Goal: Communication & Community: Participate in discussion

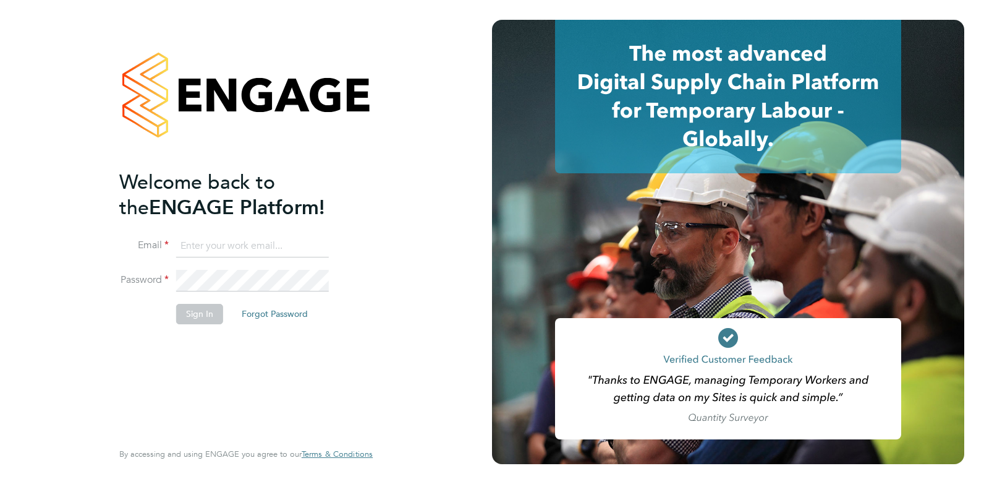
click at [220, 246] on input at bounding box center [252, 246] width 153 height 22
type input "[PERSON_NAME][EMAIL_ADDRESS][DOMAIN_NAME]"
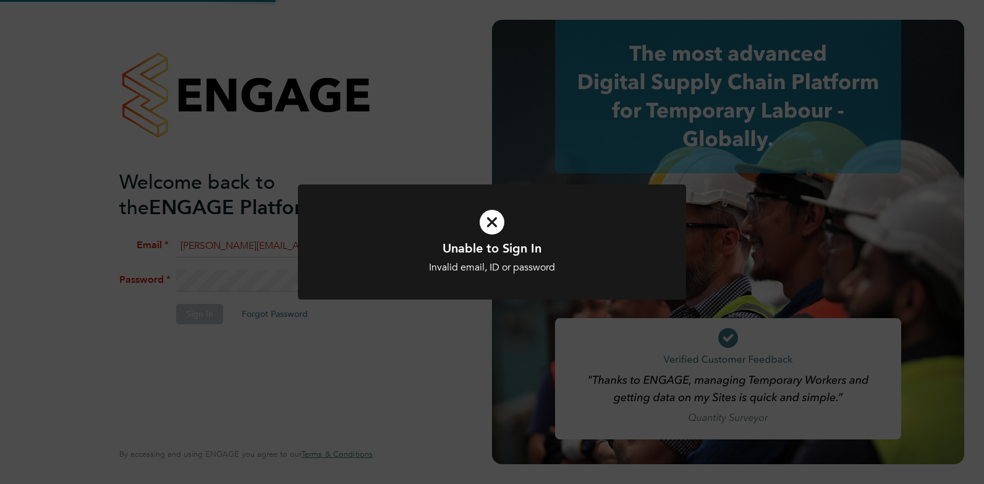
click at [262, 278] on div "Unable to Sign In Invalid email, ID or password Cancel Okay" at bounding box center [492, 242] width 984 height 484
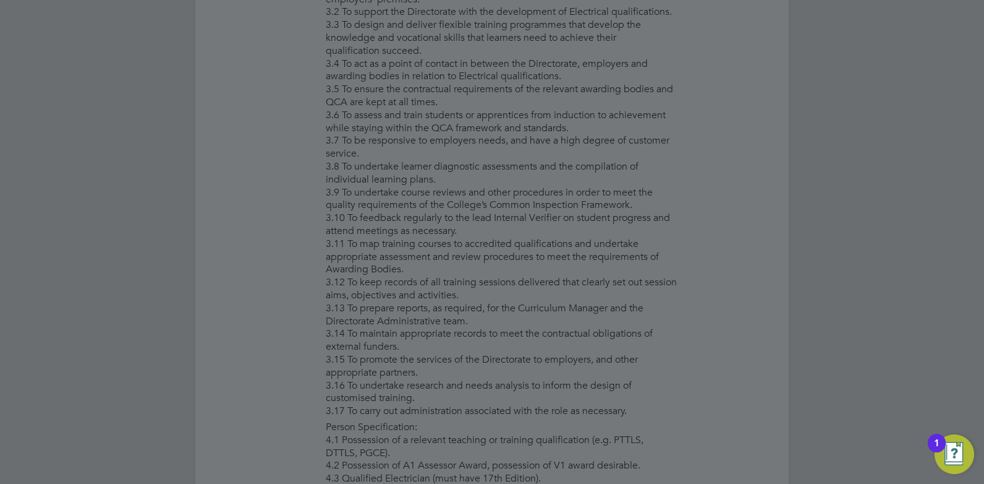
click at [350, 264] on div at bounding box center [492, 242] width 984 height 484
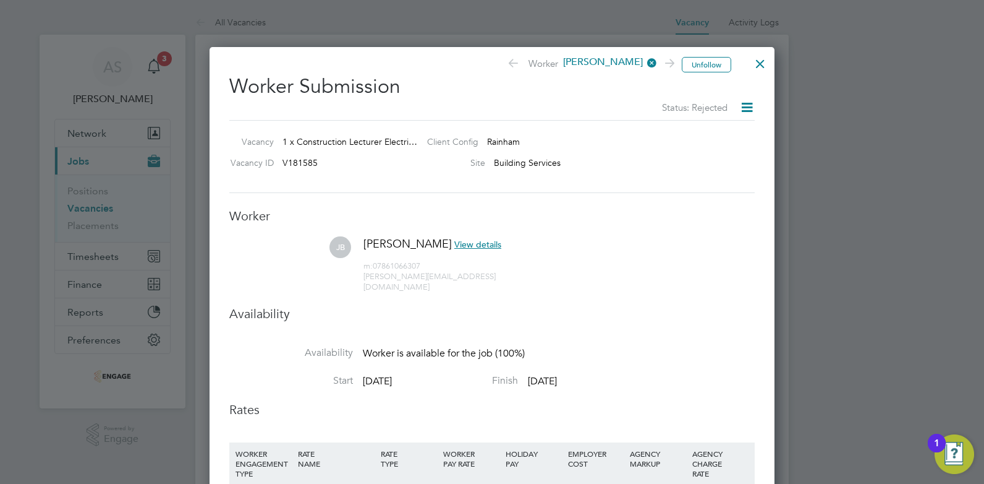
click at [161, 55] on div at bounding box center [492, 242] width 984 height 484
click at [762, 67] on div at bounding box center [760, 60] width 22 height 22
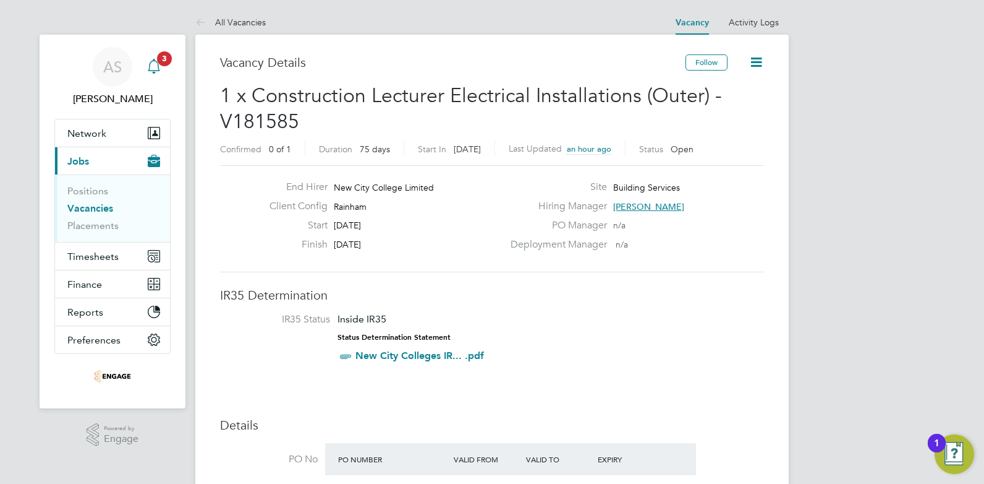
click at [168, 64] on span "3" at bounding box center [164, 58] width 15 height 15
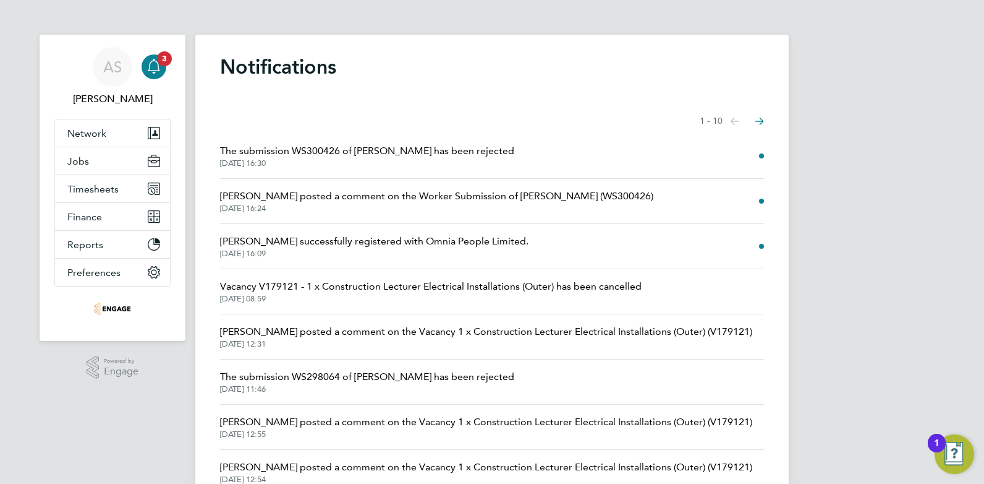
click at [537, 194] on span "Ian Rist posted a comment on the Worker Submission of Jonathan Bradford (WS3004…" at bounding box center [436, 196] width 433 height 15
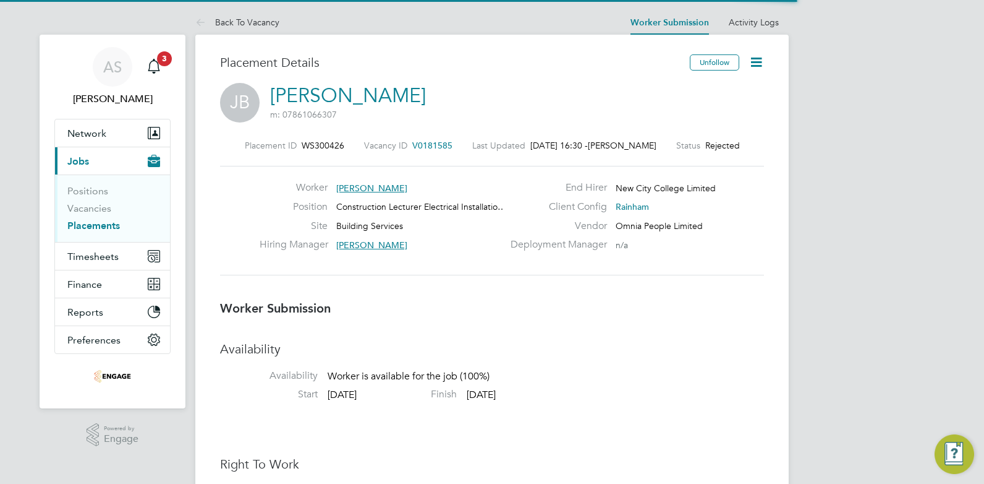
scroll to position [186, 0]
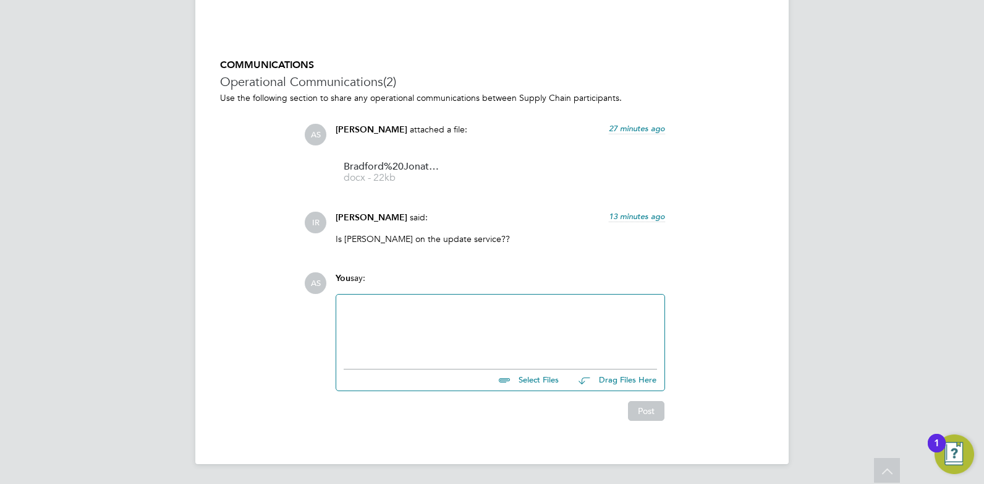
click at [459, 305] on div at bounding box center [501, 328] width 314 height 53
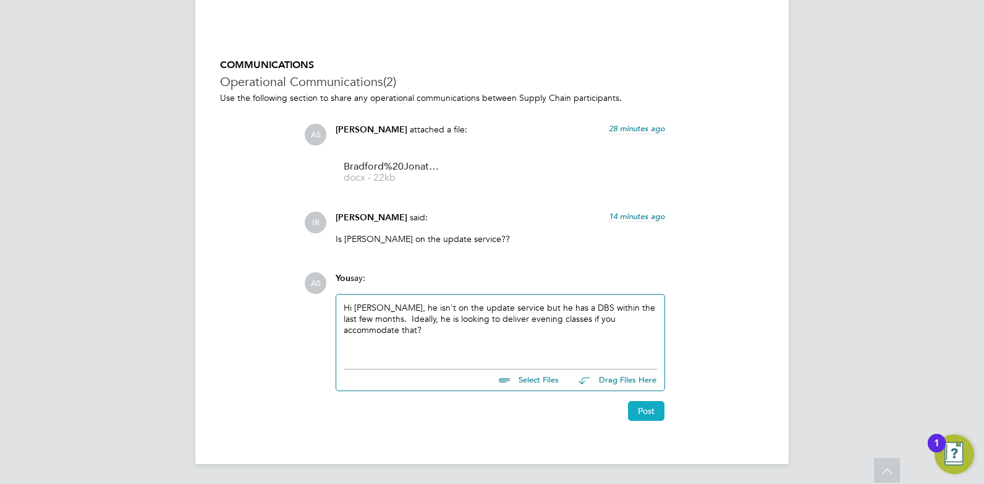
click at [644, 418] on button "Post" at bounding box center [646, 411] width 36 height 20
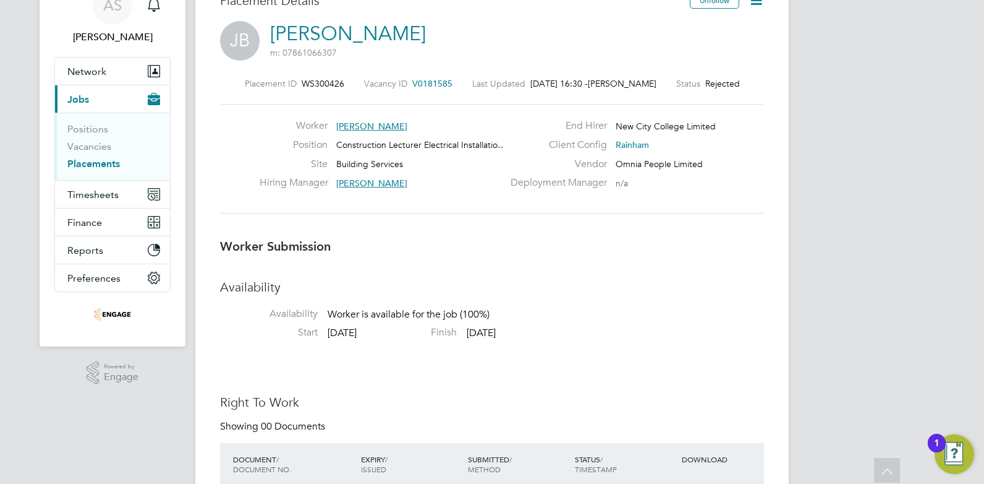
scroll to position [0, 0]
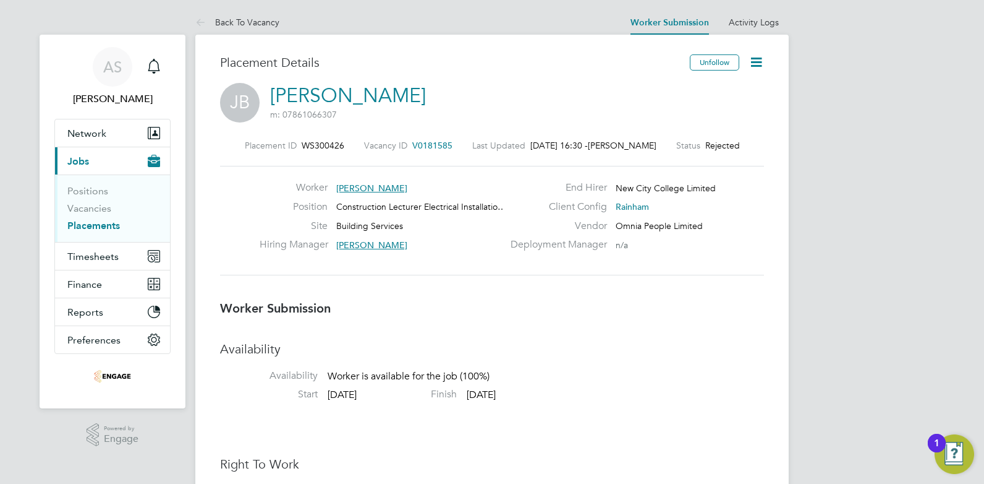
click at [100, 156] on button "Current page: Jobs" at bounding box center [112, 160] width 115 height 27
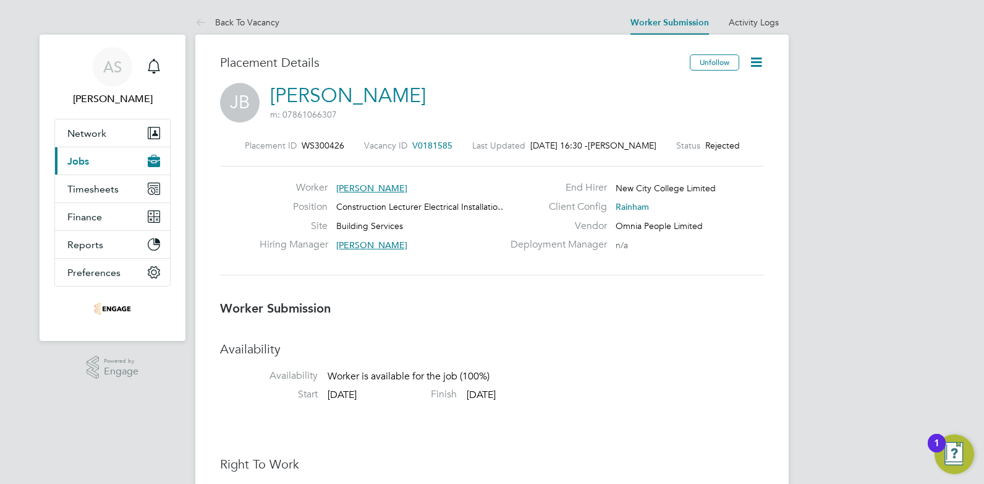
click at [81, 161] on span "Jobs" at bounding box center [78, 161] width 22 height 12
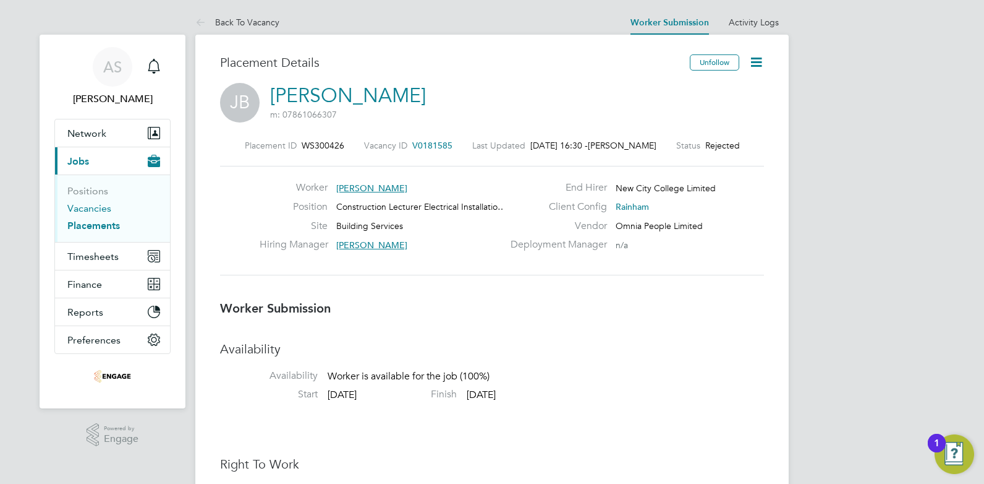
click at [92, 209] on link "Vacancies" at bounding box center [89, 208] width 44 height 12
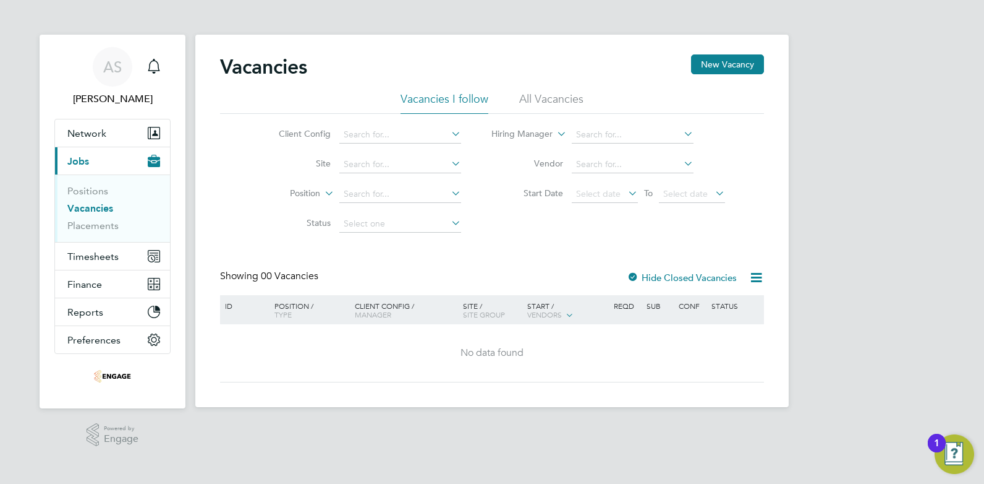
click at [572, 101] on li "All Vacancies" at bounding box center [551, 103] width 64 height 22
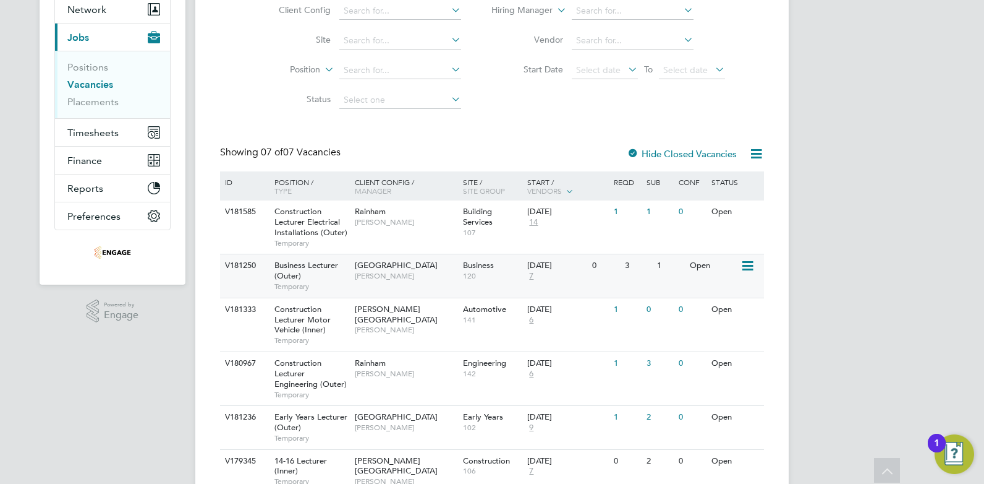
scroll to position [186, 0]
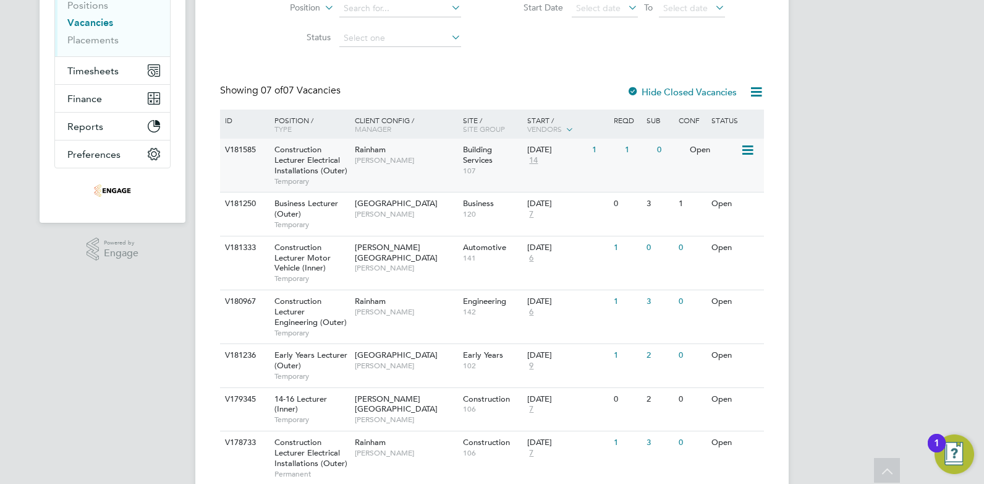
click at [534, 163] on span "14" at bounding box center [533, 160] width 12 height 11
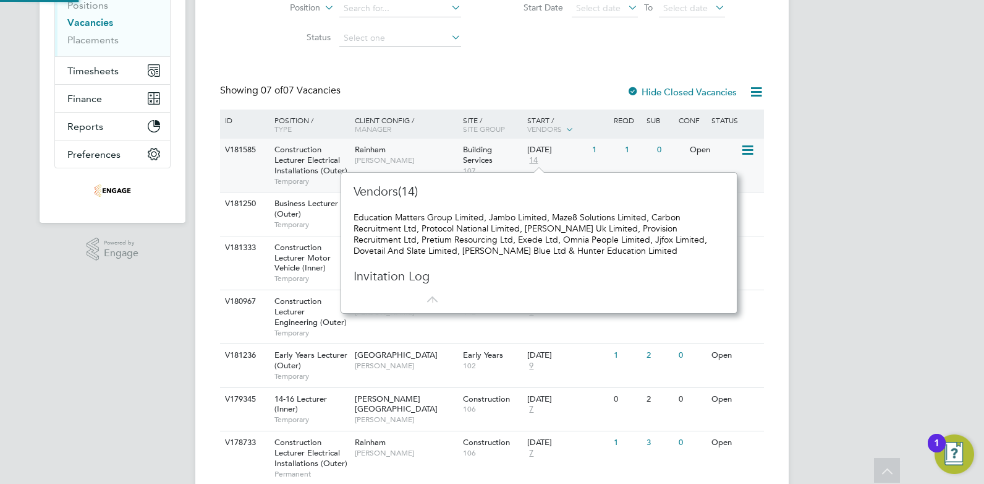
scroll to position [11, 14]
click at [534, 162] on span "14" at bounding box center [533, 160] width 12 height 11
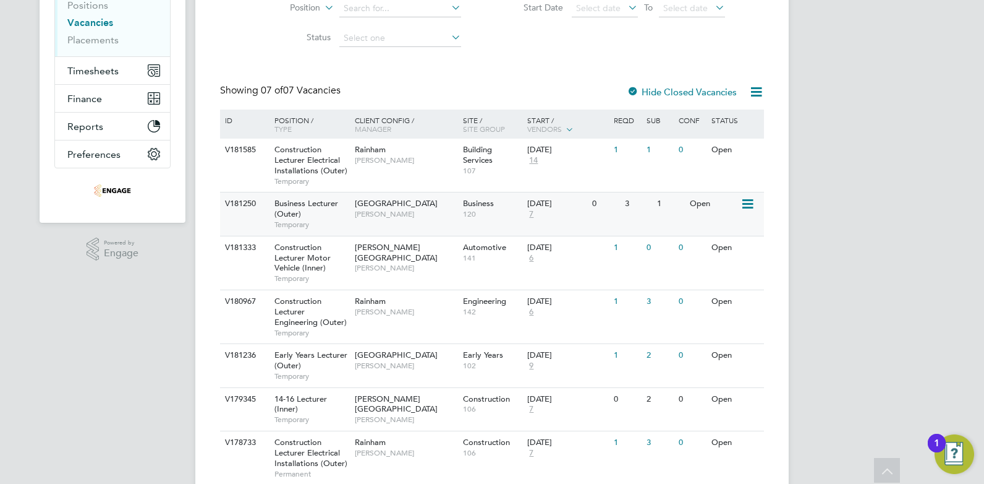
click at [531, 215] on span "7" at bounding box center [531, 214] width 8 height 11
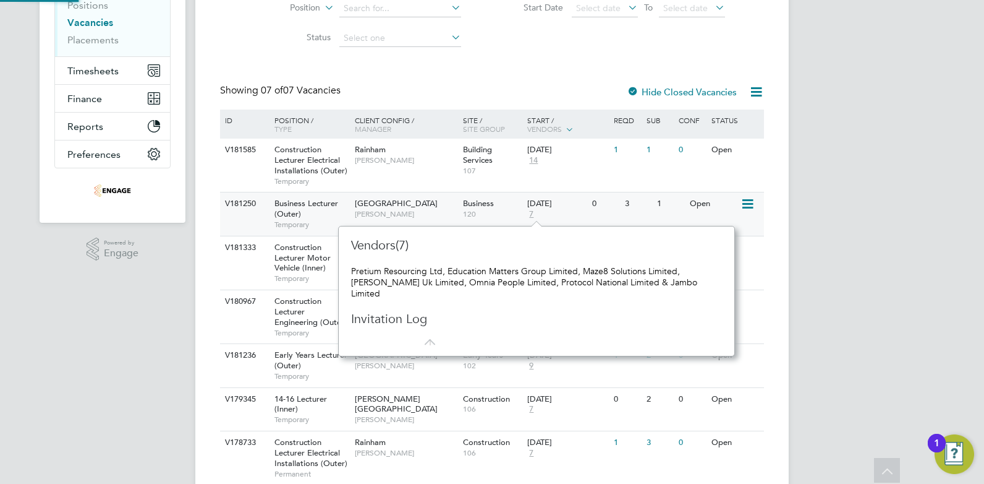
scroll to position [11, 9]
click at [533, 215] on span "7" at bounding box center [531, 214] width 8 height 11
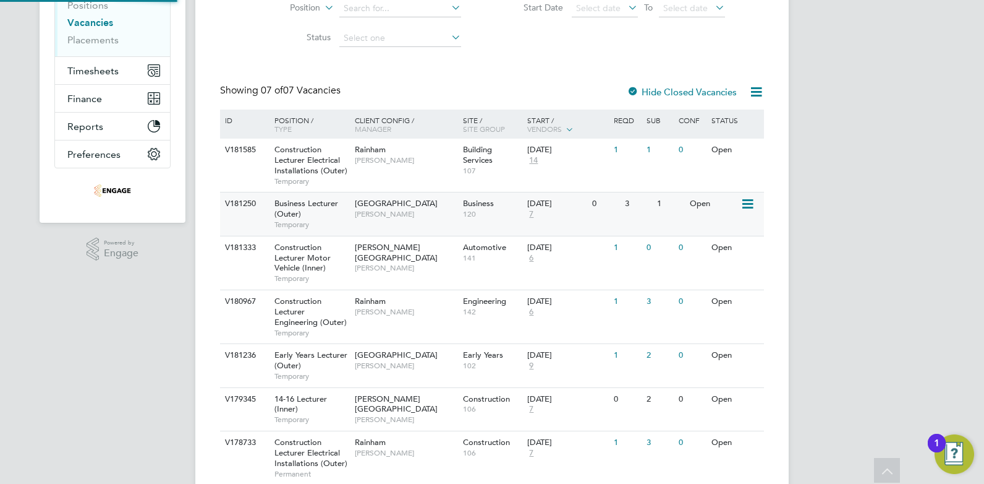
scroll to position [231, 0]
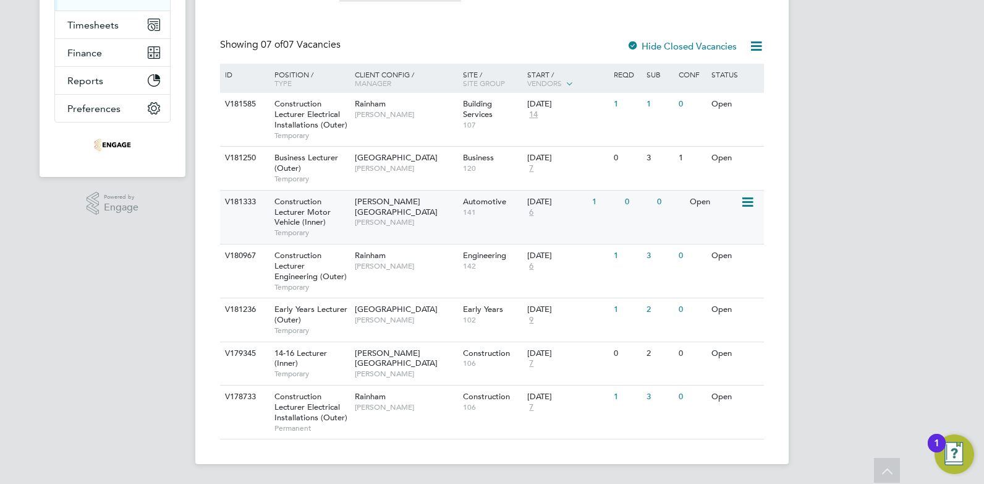
click at [531, 210] on span "6" at bounding box center [531, 212] width 8 height 11
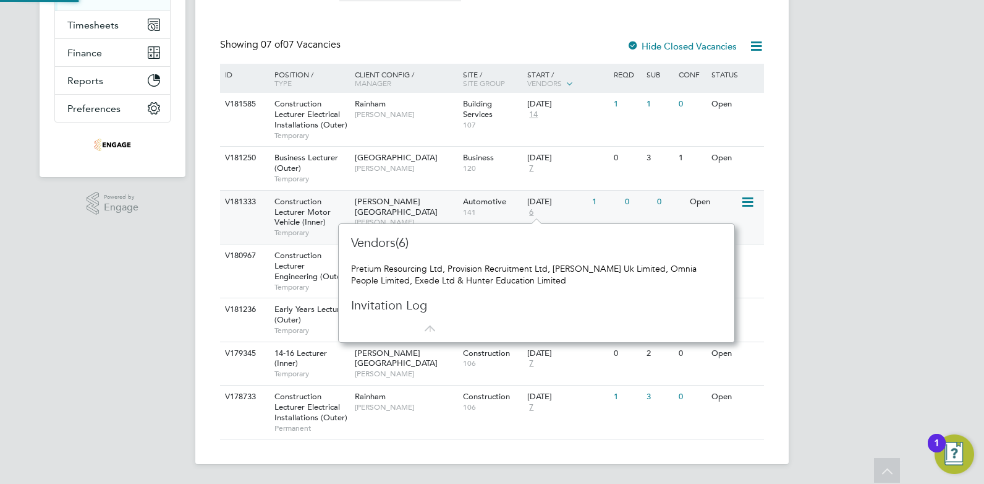
scroll to position [11, 9]
click at [890, 249] on div "AS Amy Savva Notifications Applications: Network Team Members Businesses Sites …" at bounding box center [492, 126] width 984 height 715
